Goal: Information Seeking & Learning: Understand process/instructions

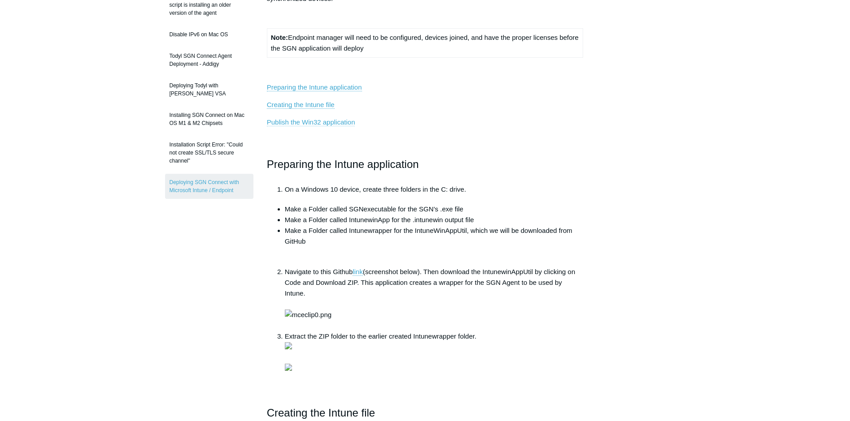
scroll to position [135, 0]
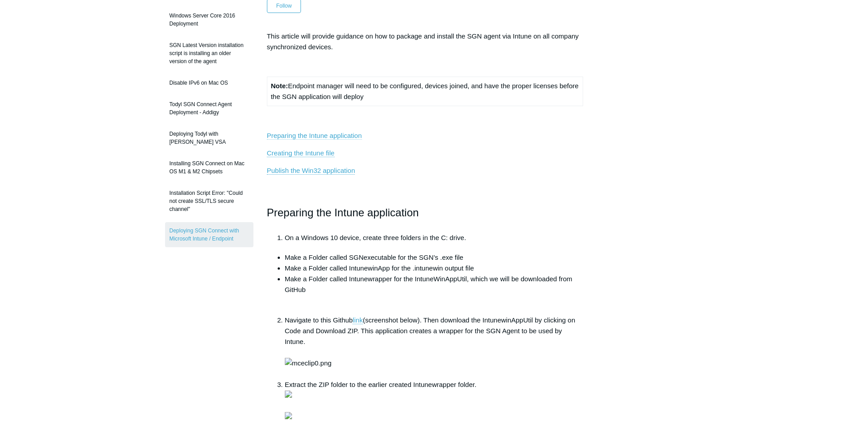
click at [319, 135] on link "Preparing the Intune application" at bounding box center [314, 136] width 95 height 8
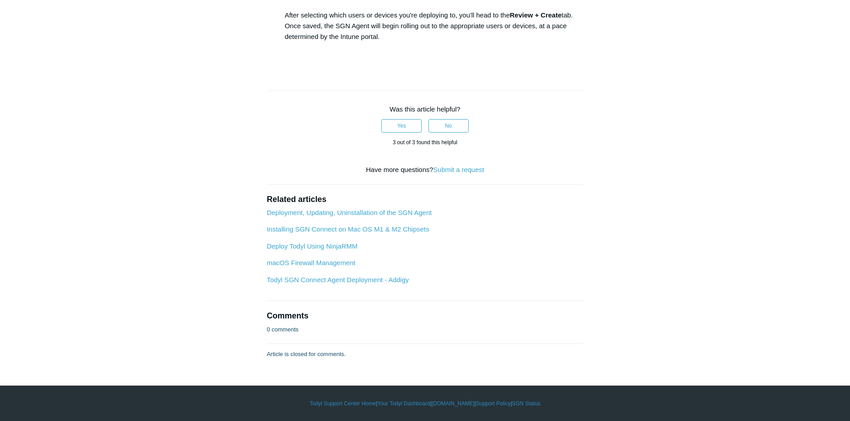
scroll to position [1994, 0]
drag, startPoint x: 349, startPoint y: 171, endPoint x: 473, endPoint y: 170, distance: 123.8
copy li "SGNConnect_5.x.x.exe /silent /deployKey"
drag, startPoint x: 508, startPoint y: 182, endPoint x: 356, endPoint y: 188, distance: 153.0
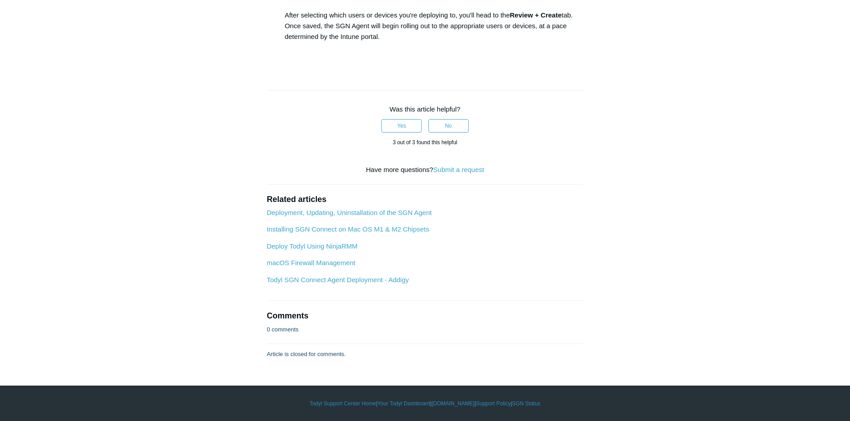
copy li "C:\Program Files\SGN Connect\uninstall.exe /silent"
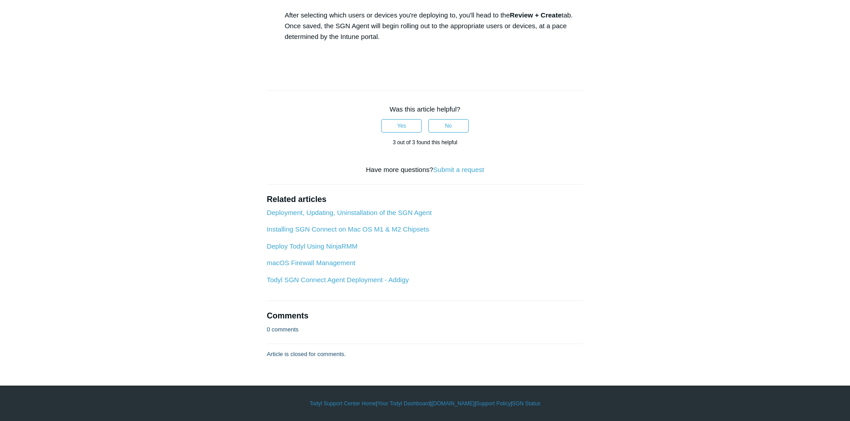
drag, startPoint x: 408, startPoint y: 183, endPoint x: 386, endPoint y: 179, distance: 22.8
drag, startPoint x: 350, startPoint y: 171, endPoint x: 471, endPoint y: 174, distance: 121.1
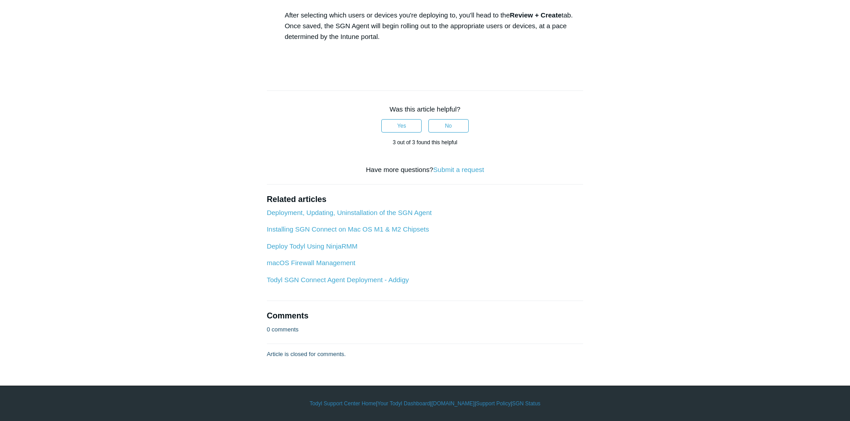
drag, startPoint x: 348, startPoint y: 170, endPoint x: 473, endPoint y: 172, distance: 125.1
copy li "SGNConnect_5.x.x.exe /silent /deployKey"
drag, startPoint x: 312, startPoint y: 198, endPoint x: 431, endPoint y: 201, distance: 119.3
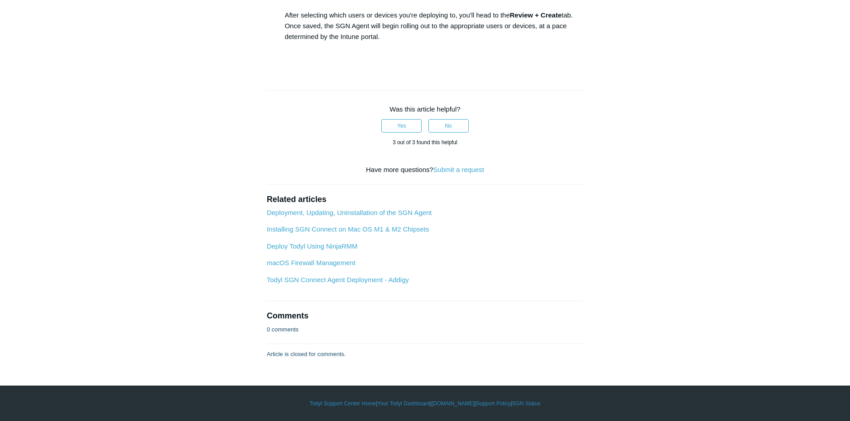
drag, startPoint x: 431, startPoint y: 201, endPoint x: 312, endPoint y: 202, distance: 119.7
drag, startPoint x: 312, startPoint y: 202, endPoint x: 385, endPoint y: 201, distance: 73.5
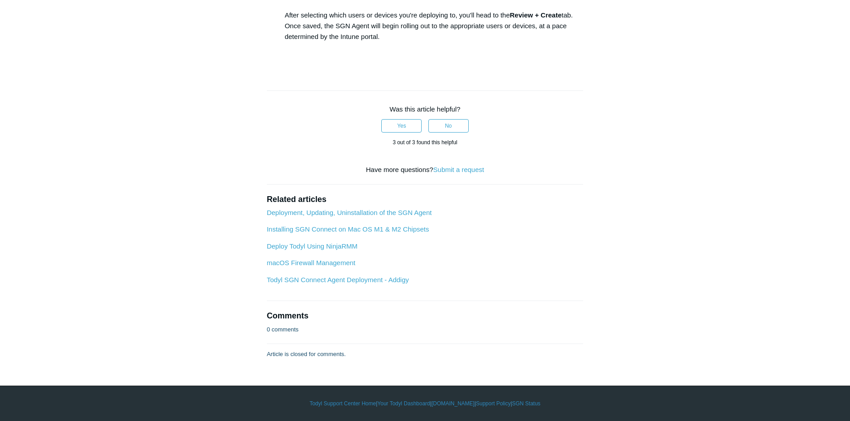
copy li "C:\Program Files\SGN Connect\Current"
drag, startPoint x: 392, startPoint y: 209, endPoint x: 339, endPoint y: 213, distance: 53.5
copy li "sgnconnect.exe"
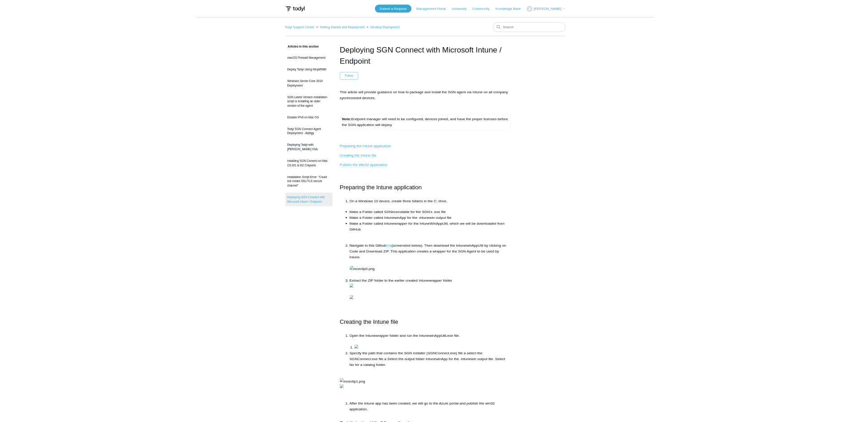
scroll to position [2353, 0]
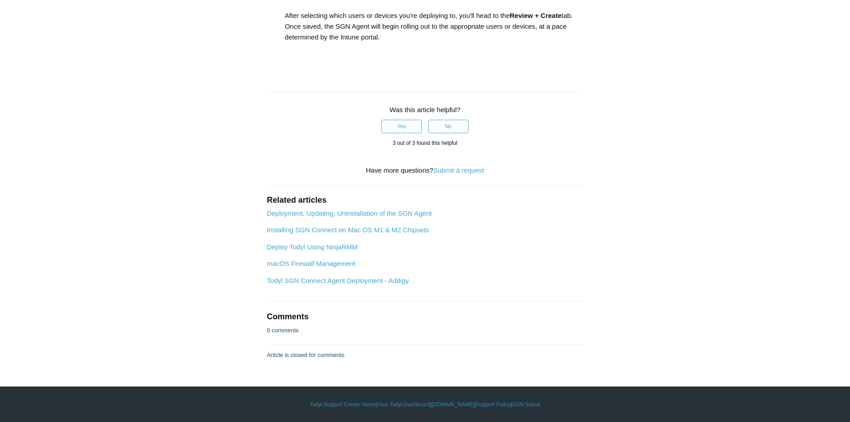
scroll to position [2039, 0]
drag, startPoint x: 348, startPoint y: 125, endPoint x: 472, endPoint y: 130, distance: 123.4
copy li "SGNConnect_5.x.x.exe /silent /deployKey"
drag, startPoint x: 356, startPoint y: 139, endPoint x: 518, endPoint y: 142, distance: 162.3
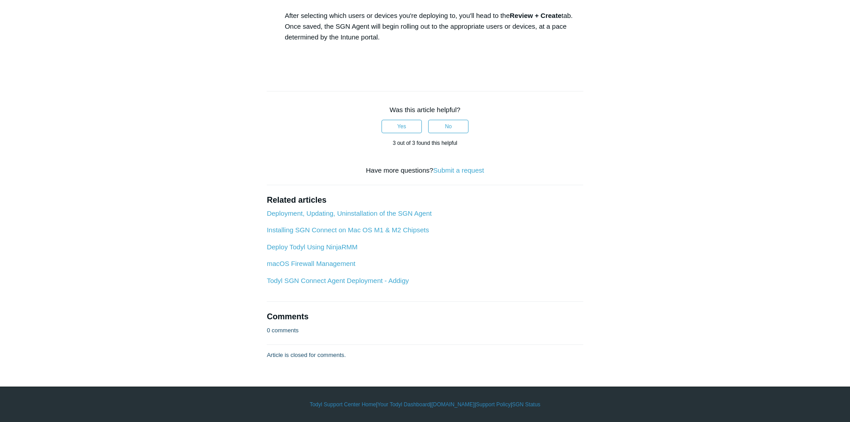
copy li "C:\Program Files\SGN Connect\uninstall.exe /silent"
drag, startPoint x: 312, startPoint y: 335, endPoint x: 441, endPoint y: 338, distance: 129.2
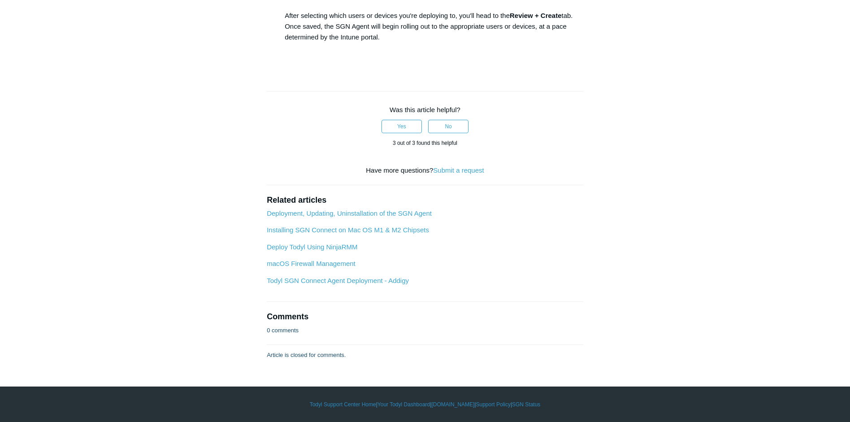
drag, startPoint x: 441, startPoint y: 338, endPoint x: 412, endPoint y: 338, distance: 29.1
copy li "C:\Program Files\SGN Connect\Current"
drag, startPoint x: 395, startPoint y: 344, endPoint x: 338, endPoint y: 345, distance: 57.9
copy li "sgnconnect.exe"
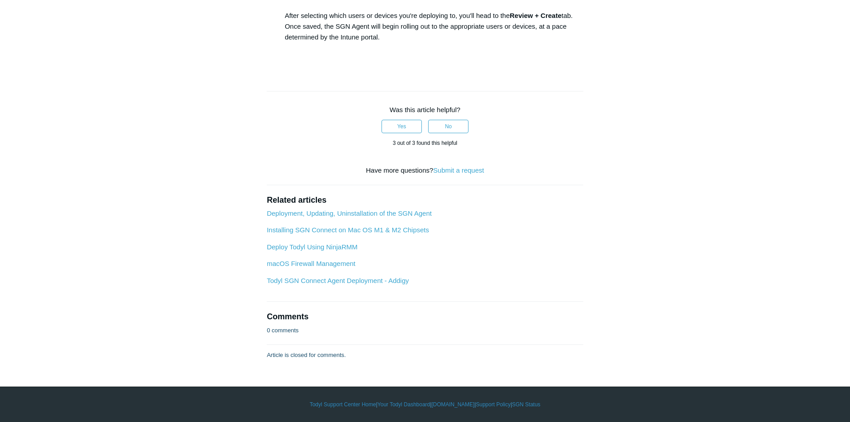
scroll to position [1590, 0]
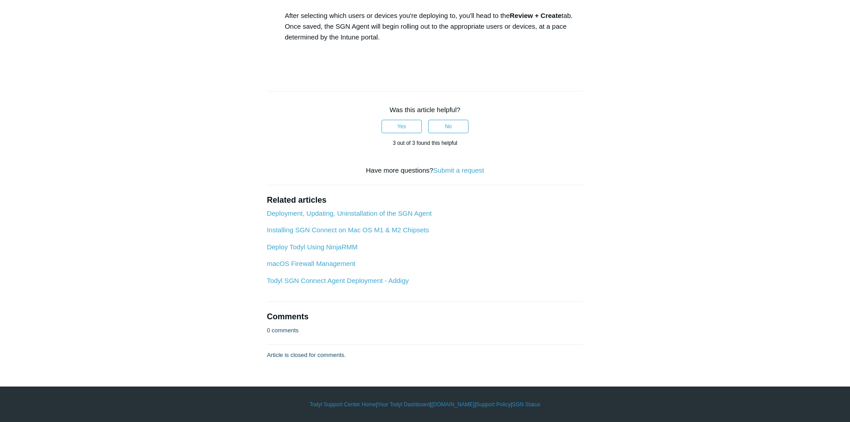
drag, startPoint x: 295, startPoint y: 125, endPoint x: 578, endPoint y: 132, distance: 283.5
drag, startPoint x: 578, startPoint y: 132, endPoint x: 560, endPoint y: 142, distance: 20.3
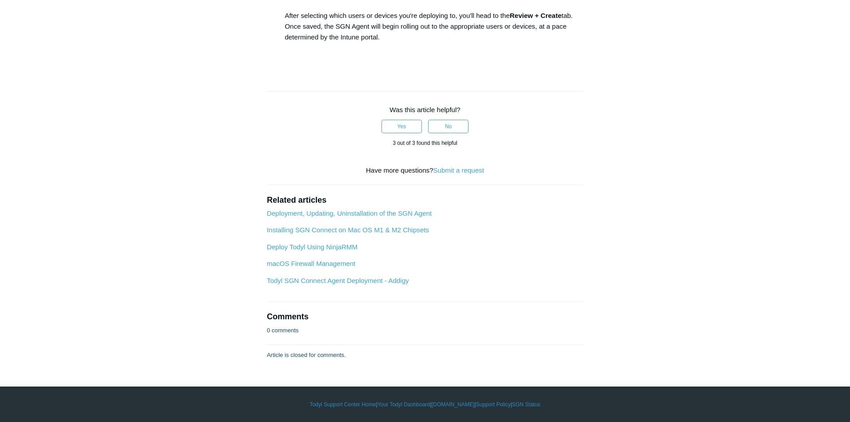
drag, startPoint x: 293, startPoint y: 123, endPoint x: 589, endPoint y: 128, distance: 295.5
drag, startPoint x: 307, startPoint y: 135, endPoint x: 438, endPoint y: 135, distance: 130.5
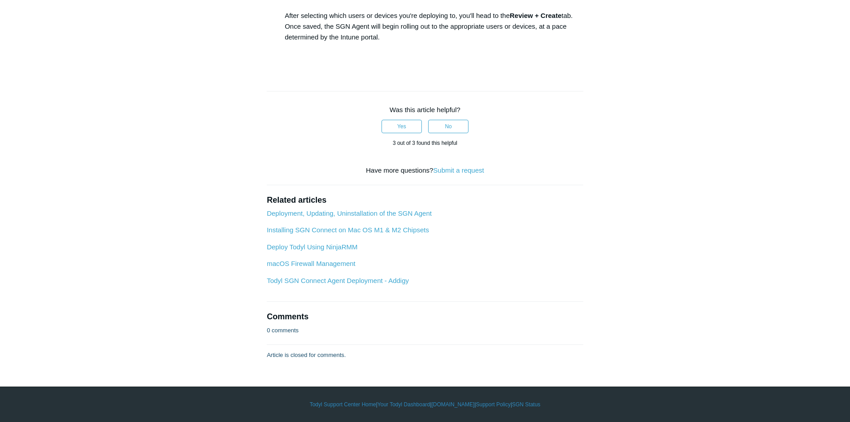
drag, startPoint x: 438, startPoint y: 135, endPoint x: 339, endPoint y: 127, distance: 99.0
drag, startPoint x: 338, startPoint y: 124, endPoint x: 539, endPoint y: 122, distance: 200.9
drag, startPoint x: 539, startPoint y: 122, endPoint x: 554, endPoint y: 128, distance: 16.5
